Goal: Task Accomplishment & Management: Manage account settings

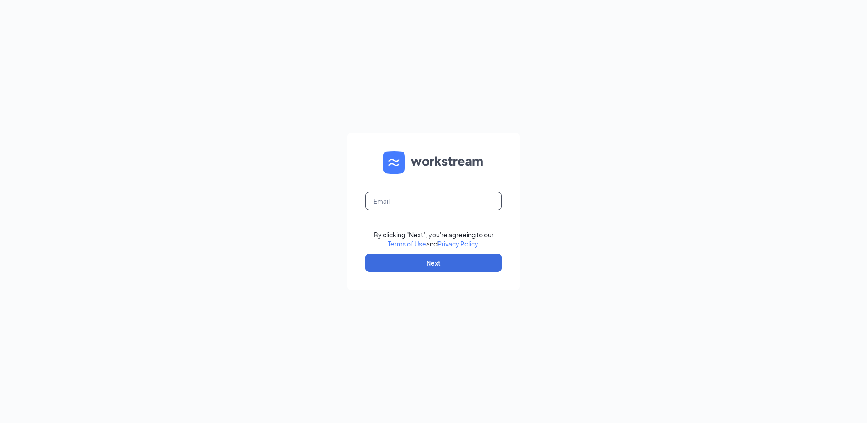
click at [424, 207] on input "text" at bounding box center [434, 201] width 136 height 18
drag, startPoint x: 418, startPoint y: 202, endPoint x: 361, endPoint y: 204, distance: 57.6
click at [361, 204] on form "[PERSON_NAME][EMAIL_ADDRESS][PERSON_NAME][DOMAIN_NAME] By clicking "Next", you'…" at bounding box center [433, 211] width 172 height 157
type input "[EMAIL_ADDRESS][PERSON_NAME][DOMAIN_NAME]"
click at [424, 261] on button "Next" at bounding box center [434, 263] width 136 height 18
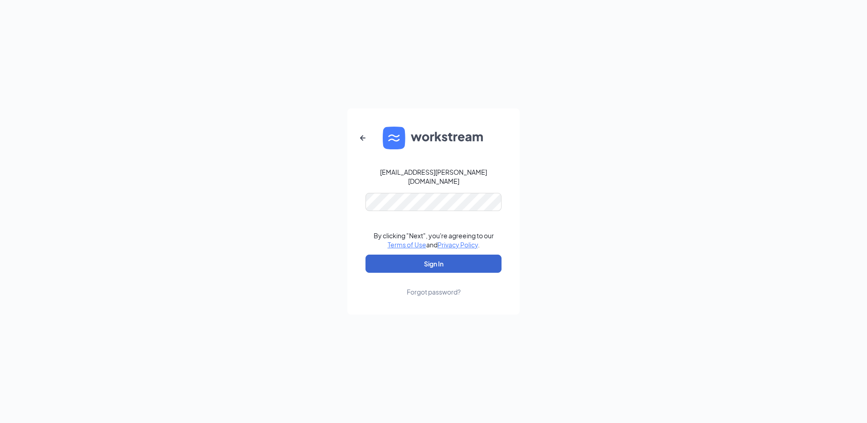
click at [447, 261] on button "Sign In" at bounding box center [434, 263] width 136 height 18
click at [433, 258] on button "Sign In" at bounding box center [434, 263] width 136 height 18
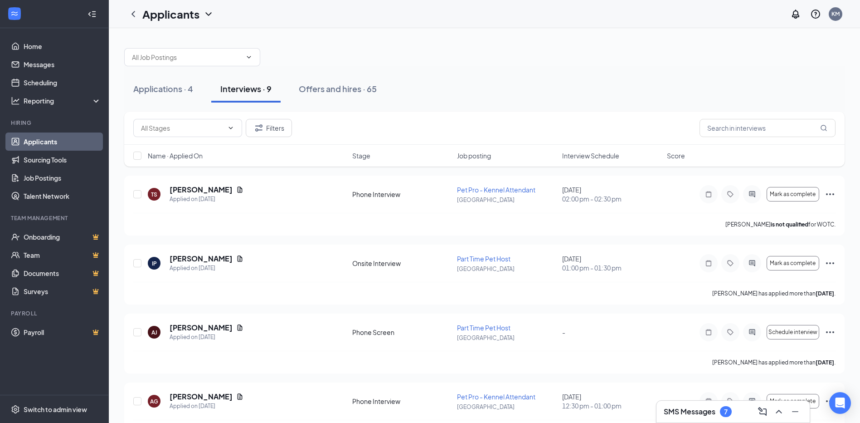
click at [709, 420] on div "SMS Messages 7" at bounding box center [733, 412] width 153 height 22
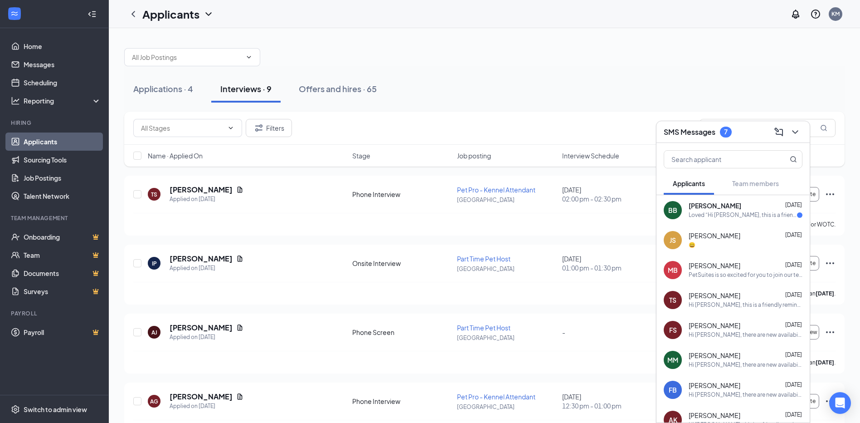
click at [736, 215] on div "Loved “Hi [PERSON_NAME], this is a friendly reminder. Your phone interview with…" at bounding box center [743, 215] width 108 height 8
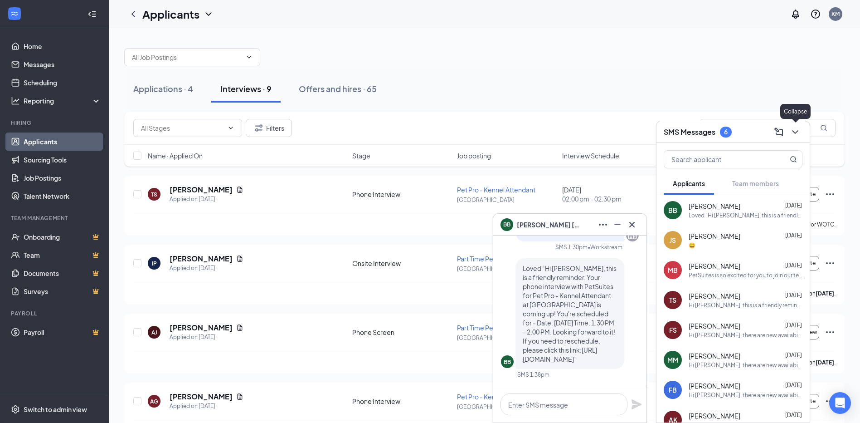
click at [800, 132] on icon "ChevronDown" at bounding box center [795, 132] width 11 height 11
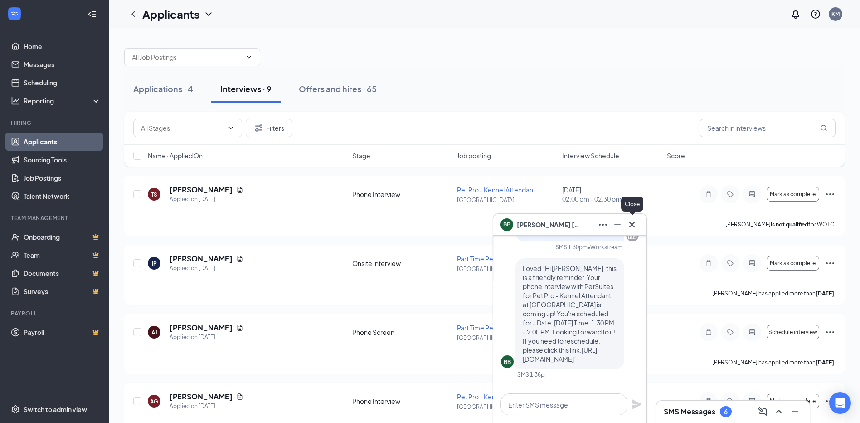
click at [635, 224] on icon "Cross" at bounding box center [632, 224] width 11 height 11
